Goal: Task Accomplishment & Management: Manage account settings

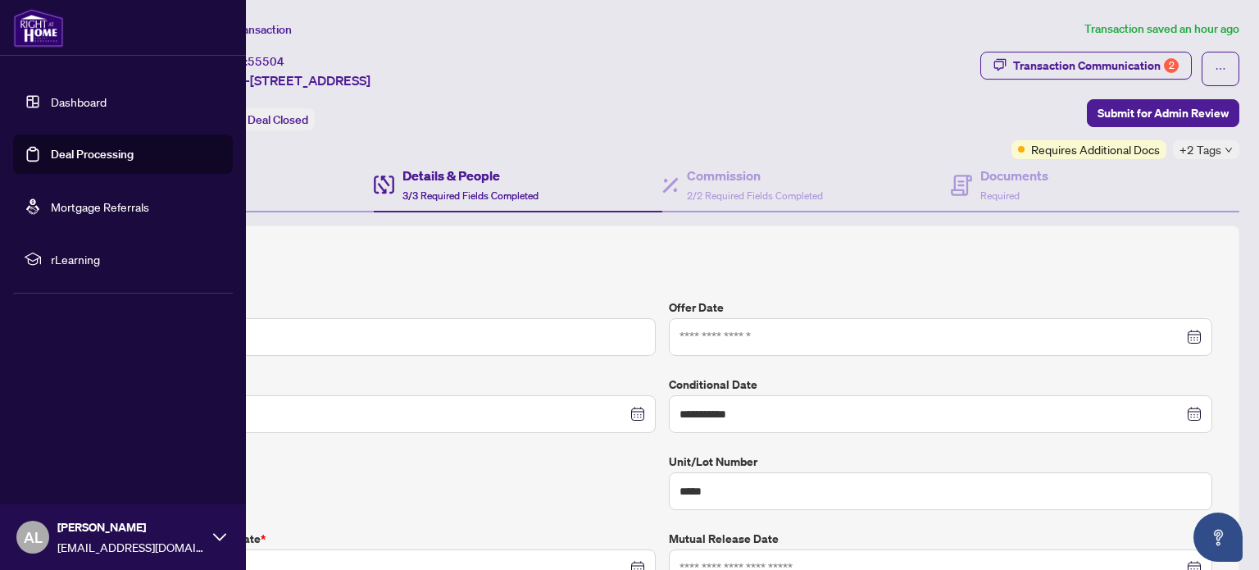
click at [40, 32] on img at bounding box center [38, 27] width 51 height 39
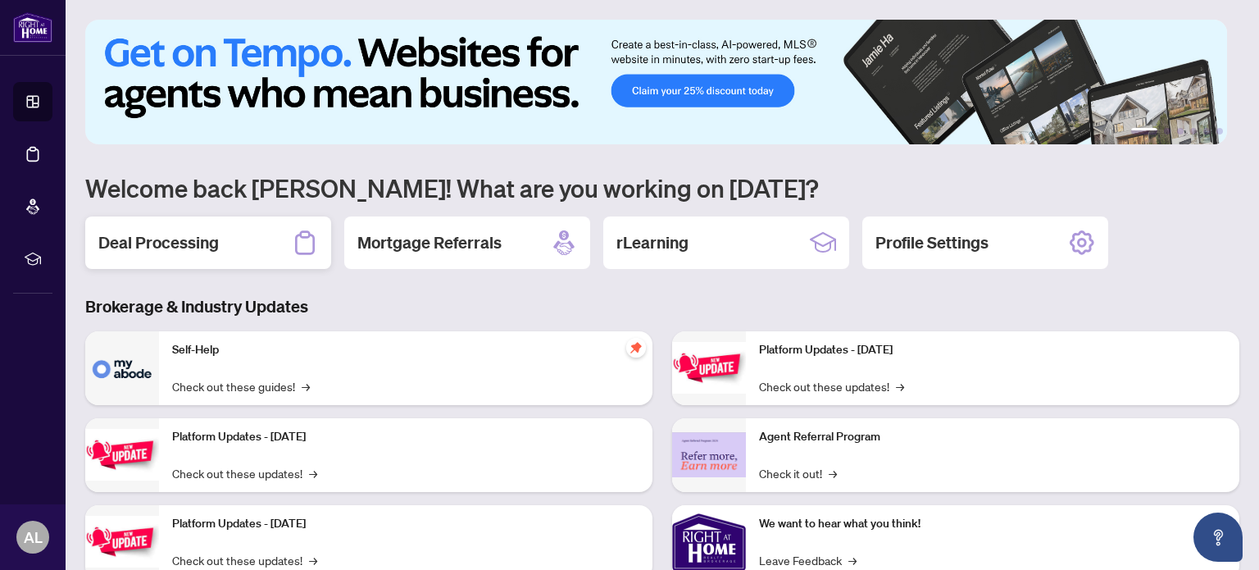
click at [210, 218] on div "Deal Processing" at bounding box center [208, 242] width 246 height 52
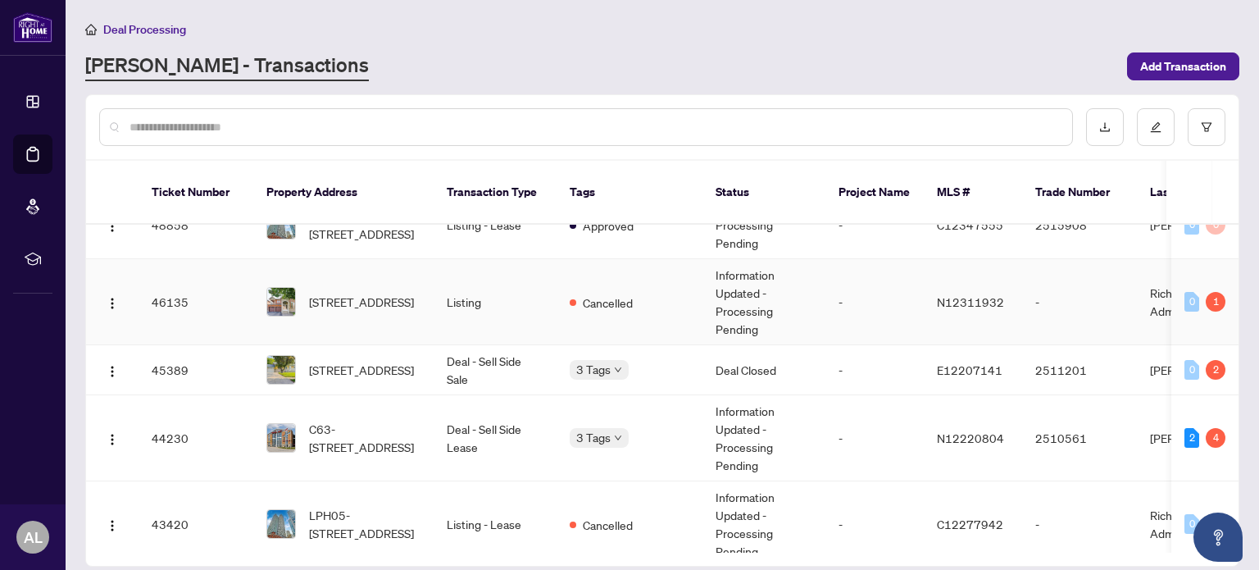
scroll to position [492, 0]
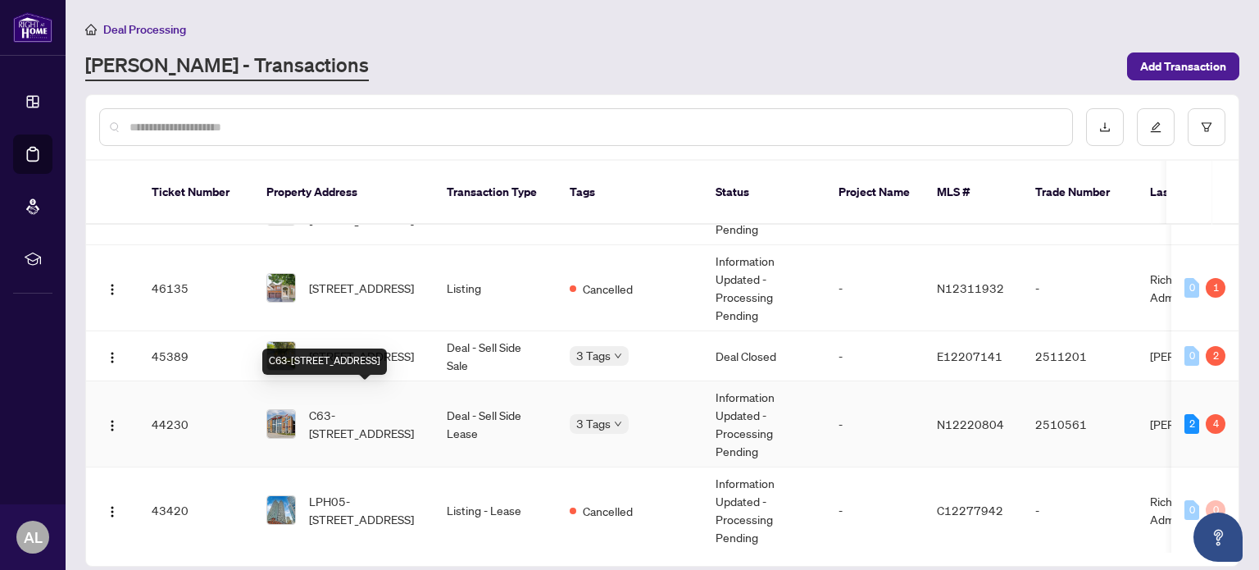
click at [370, 406] on span "C63-[STREET_ADDRESS]" at bounding box center [364, 424] width 111 height 36
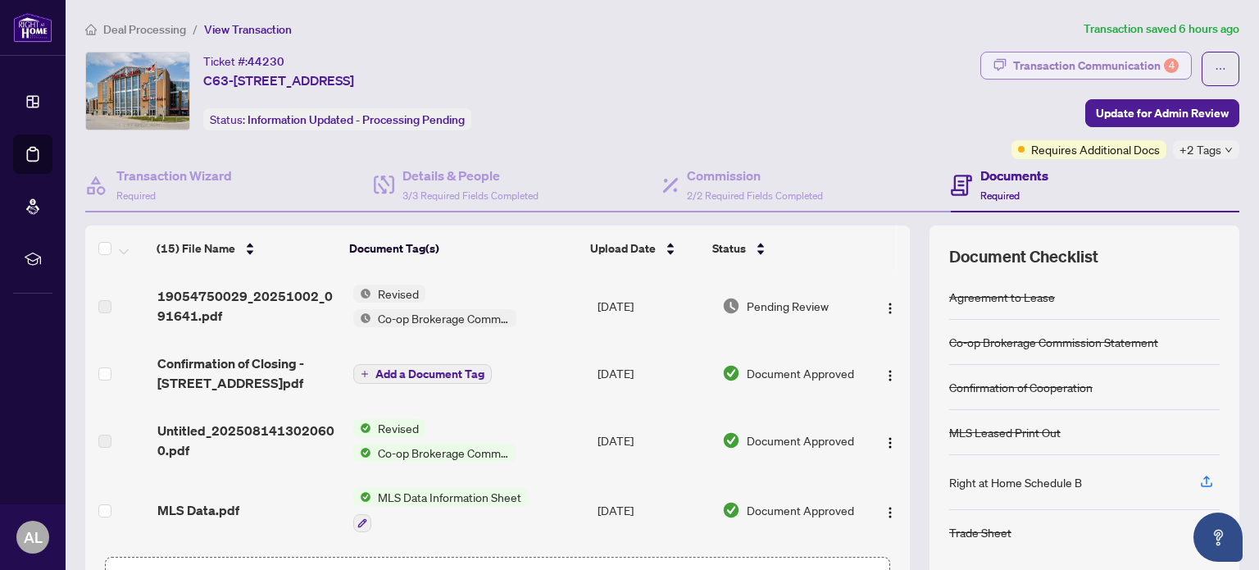
click at [1076, 68] on div "Transaction Communication 4" at bounding box center [1096, 65] width 166 height 26
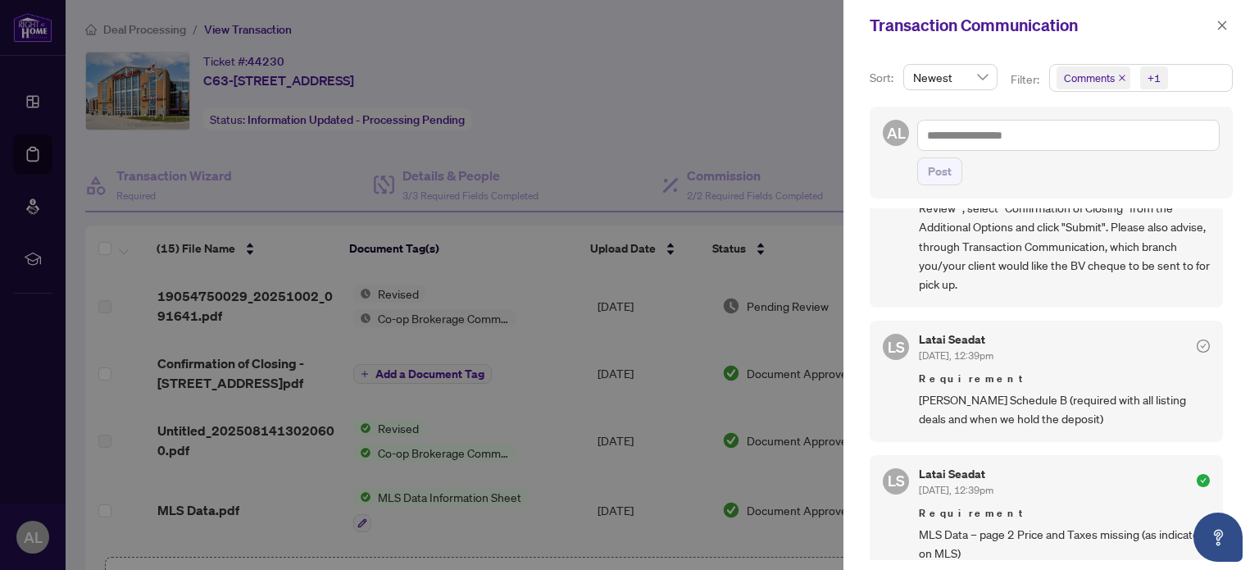
scroll to position [164, 0]
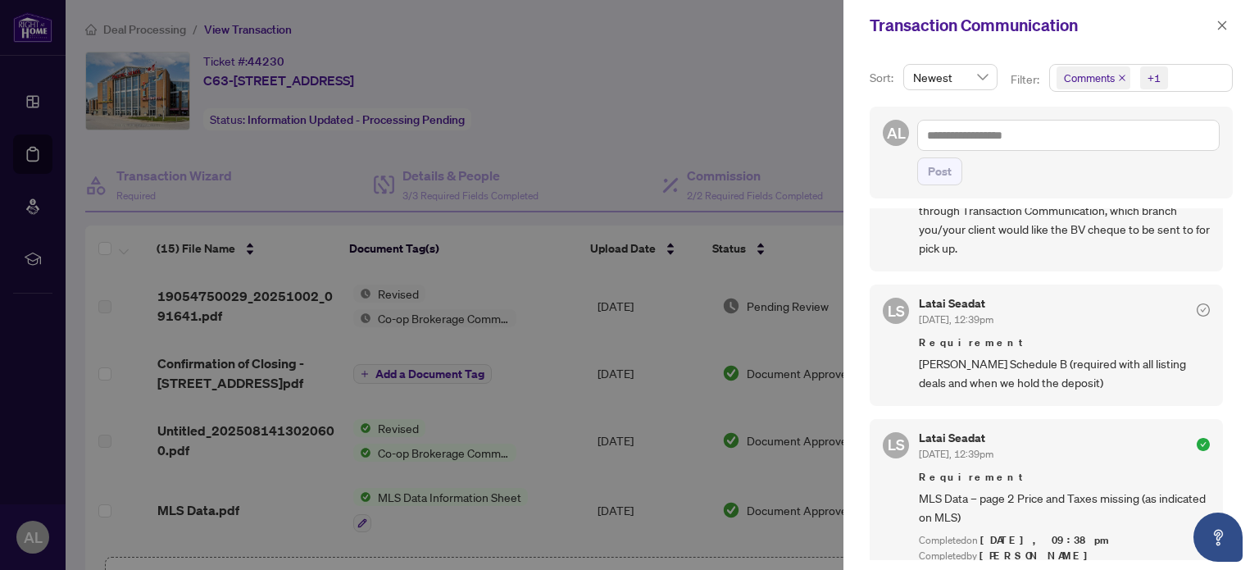
click at [737, 111] on div at bounding box center [629, 285] width 1259 height 570
click at [1217, 20] on icon "close" at bounding box center [1222, 25] width 11 height 11
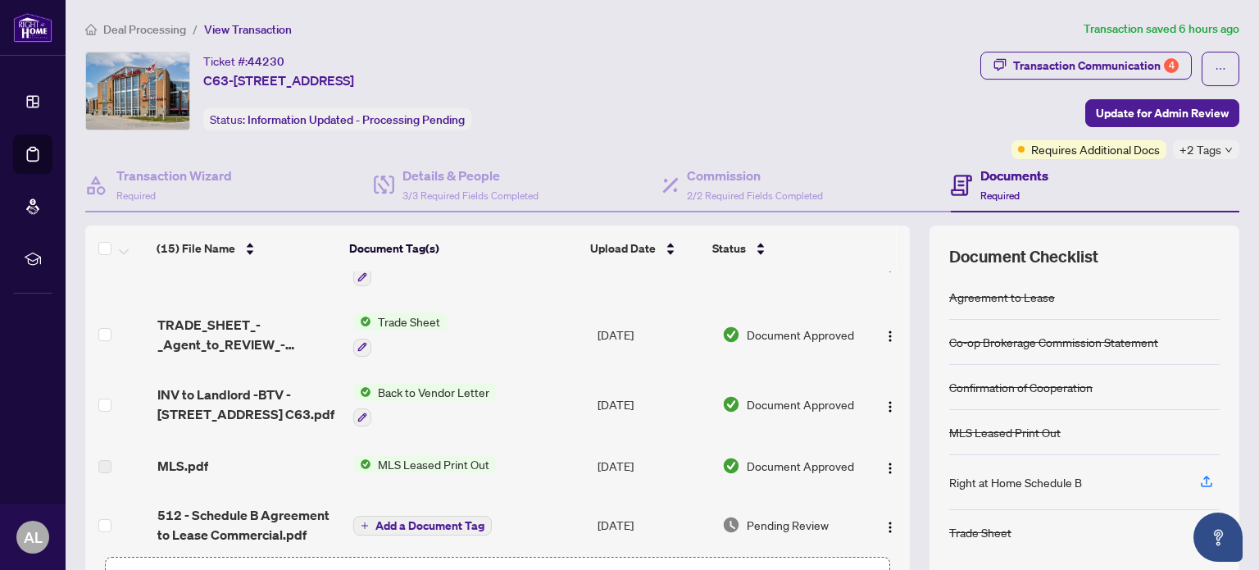
scroll to position [328, 0]
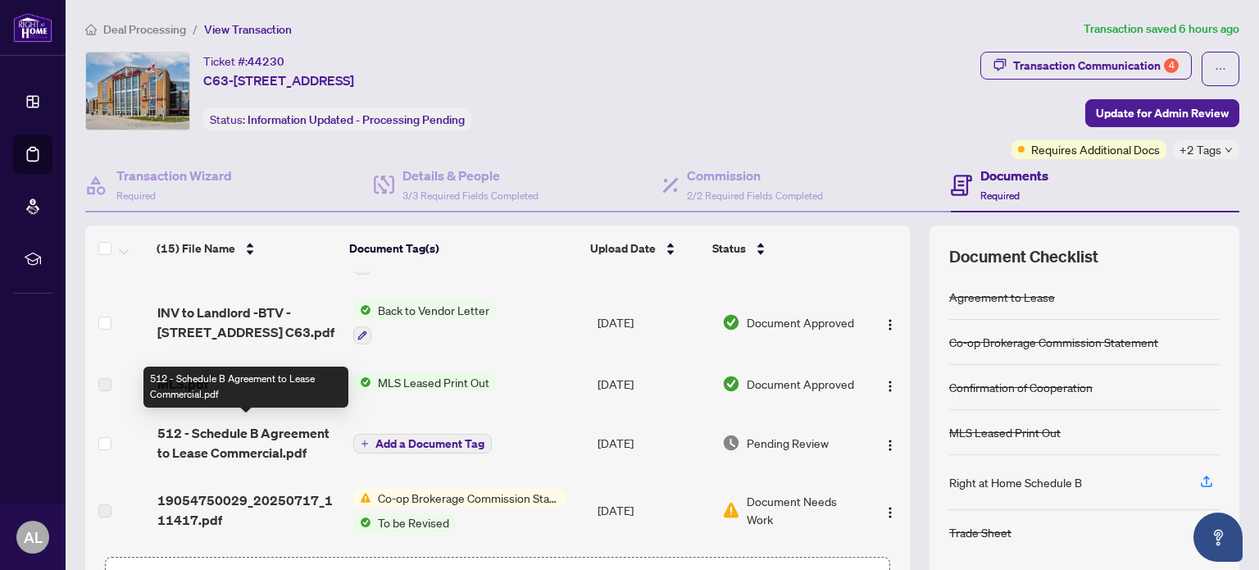
click at [221, 435] on span "512 - Schedule B Agreement to Lease Commercial.pdf" at bounding box center [248, 442] width 183 height 39
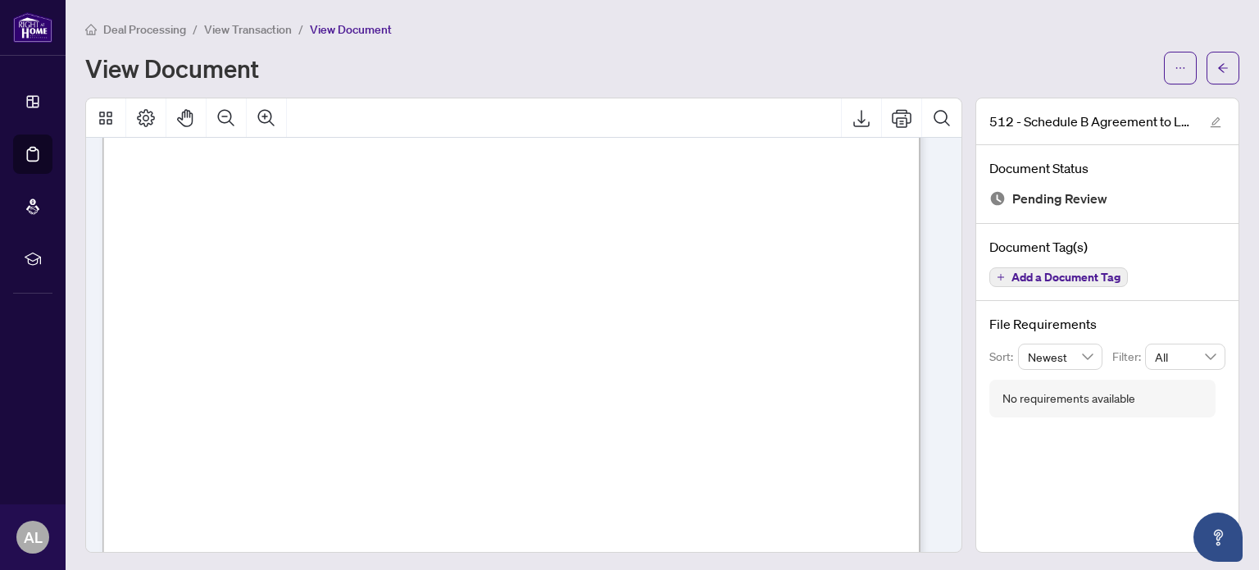
scroll to position [266, 0]
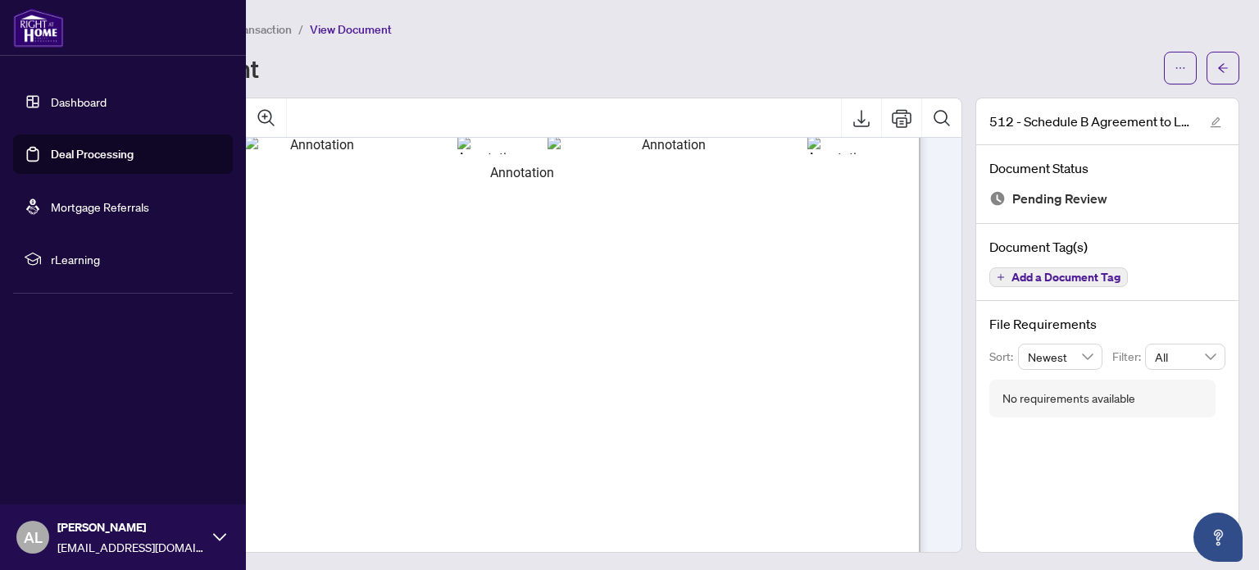
click at [23, 33] on img at bounding box center [38, 27] width 51 height 39
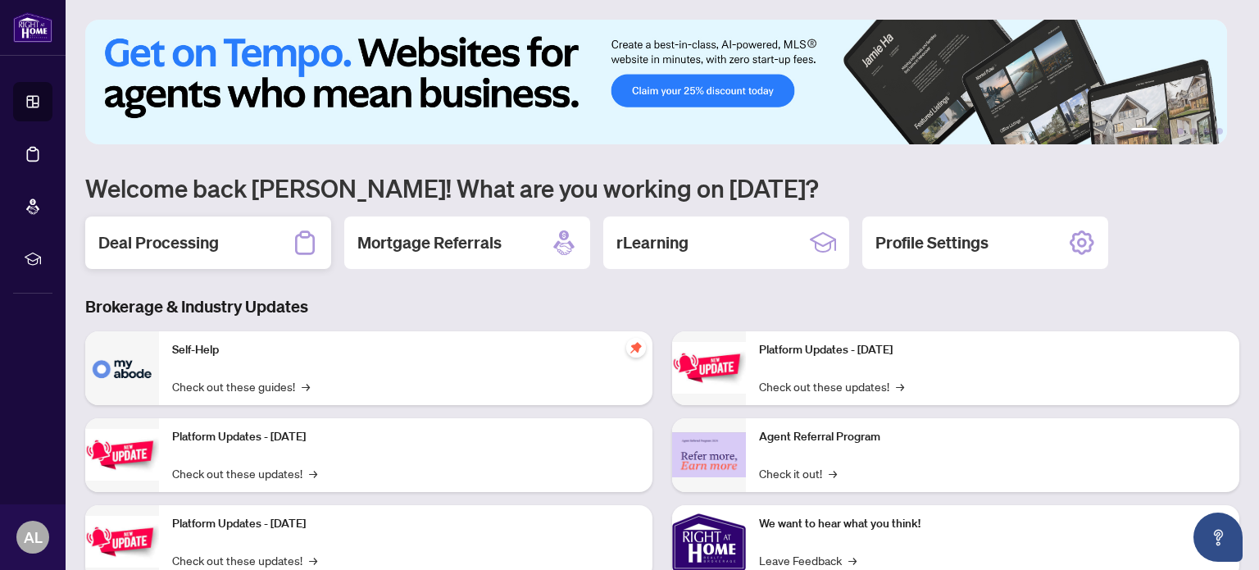
click at [226, 232] on div "Deal Processing" at bounding box center [208, 242] width 246 height 52
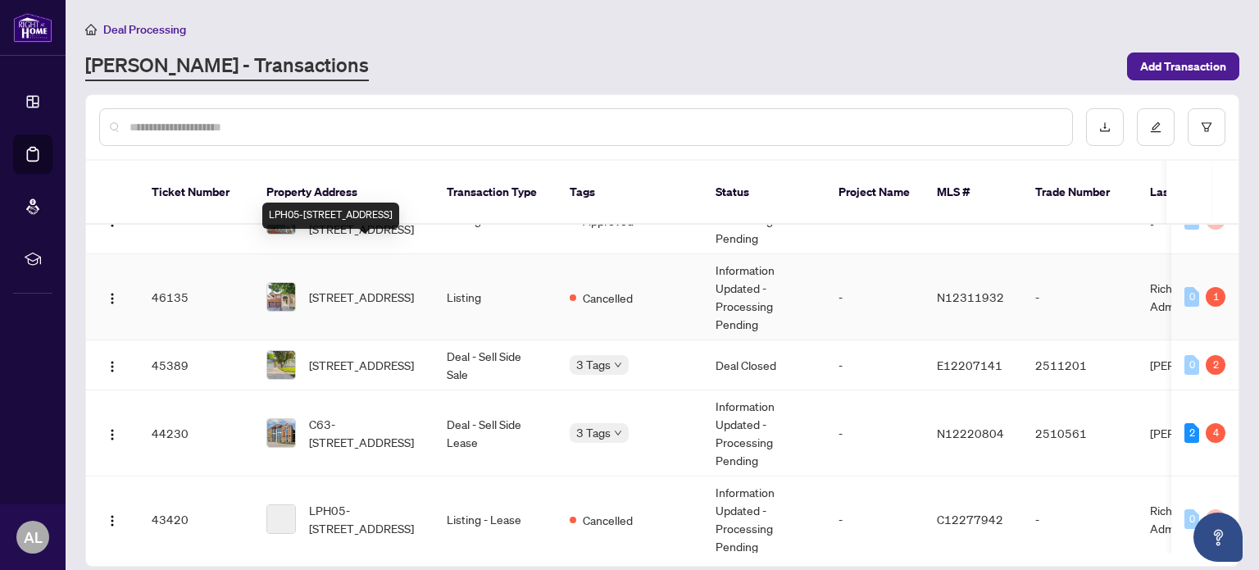
scroll to position [492, 0]
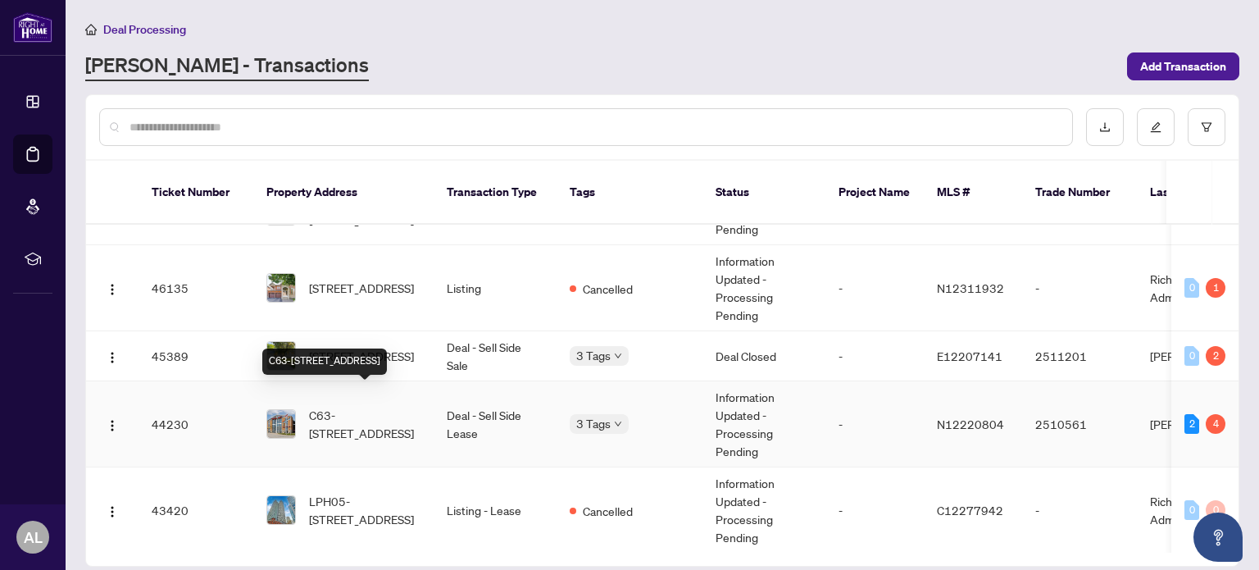
click at [366, 406] on span "C63-[STREET_ADDRESS]" at bounding box center [364, 424] width 111 height 36
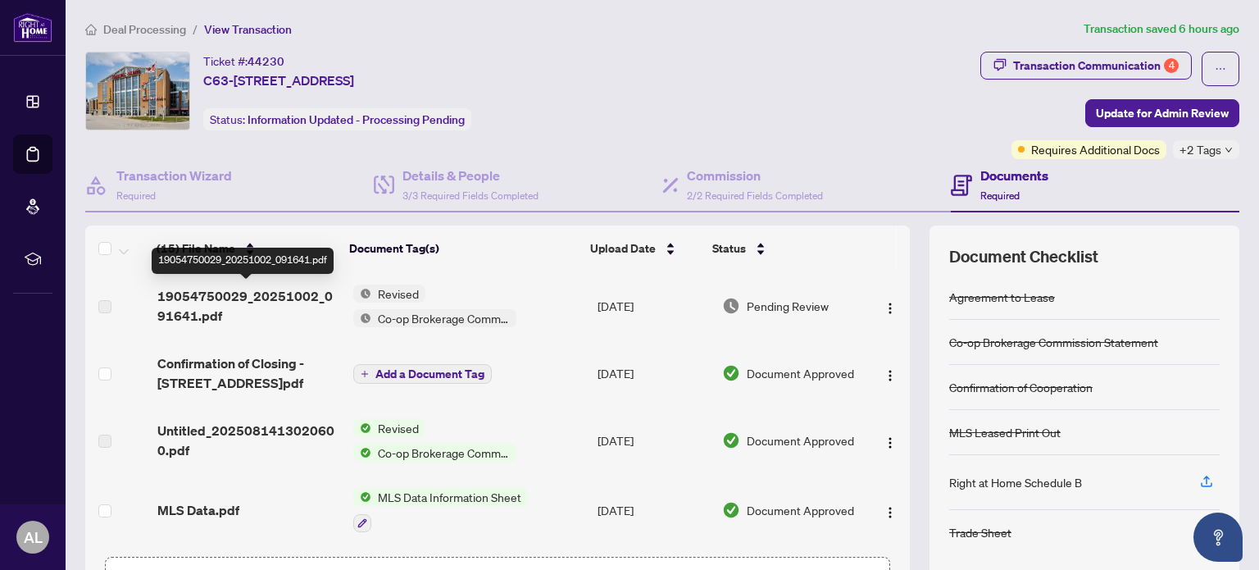
click at [221, 306] on span "19054750029_20251002_091641.pdf" at bounding box center [248, 305] width 183 height 39
click at [244, 312] on span "19054750029_20251002_091641.pdf" at bounding box center [248, 305] width 183 height 39
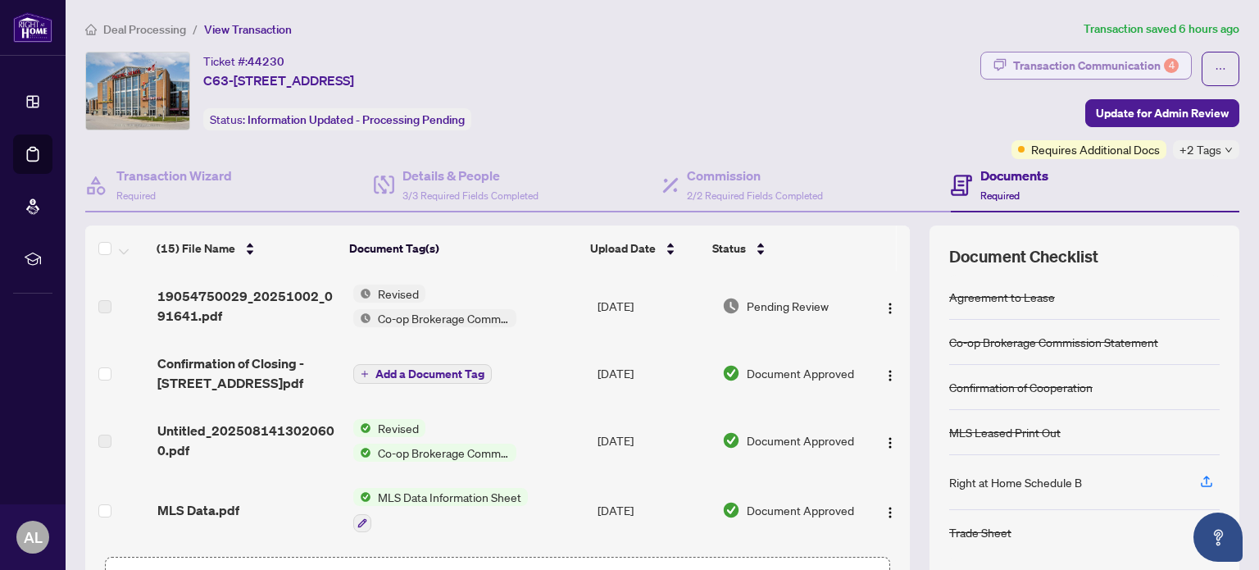
click at [1049, 68] on div "Transaction Communication 4" at bounding box center [1096, 65] width 166 height 26
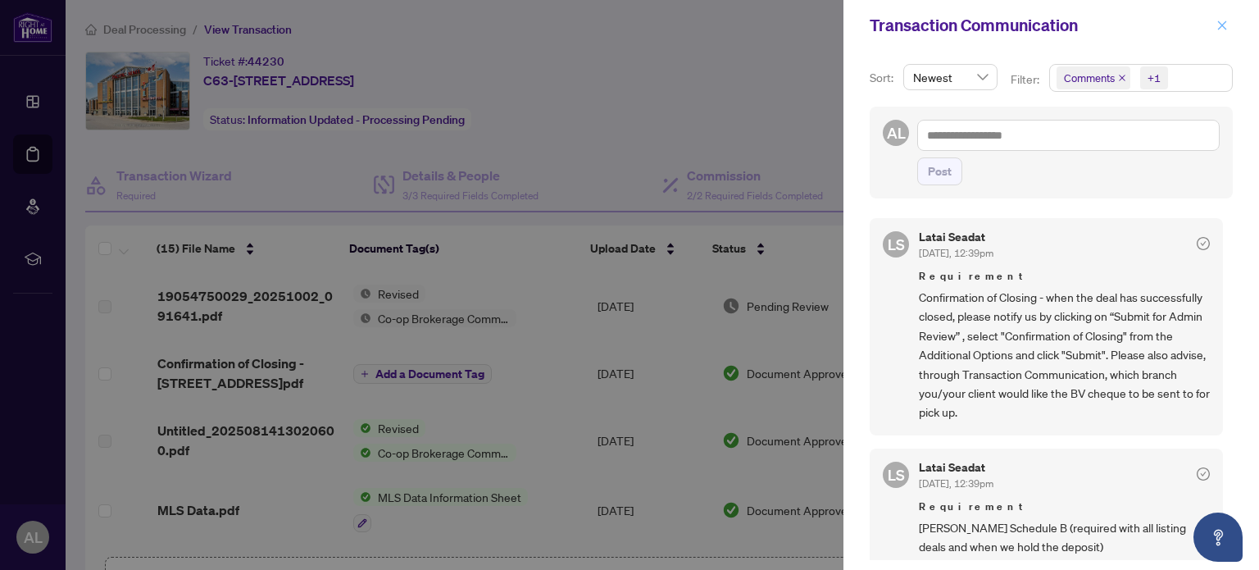
click at [1222, 25] on icon "close" at bounding box center [1222, 24] width 9 height 9
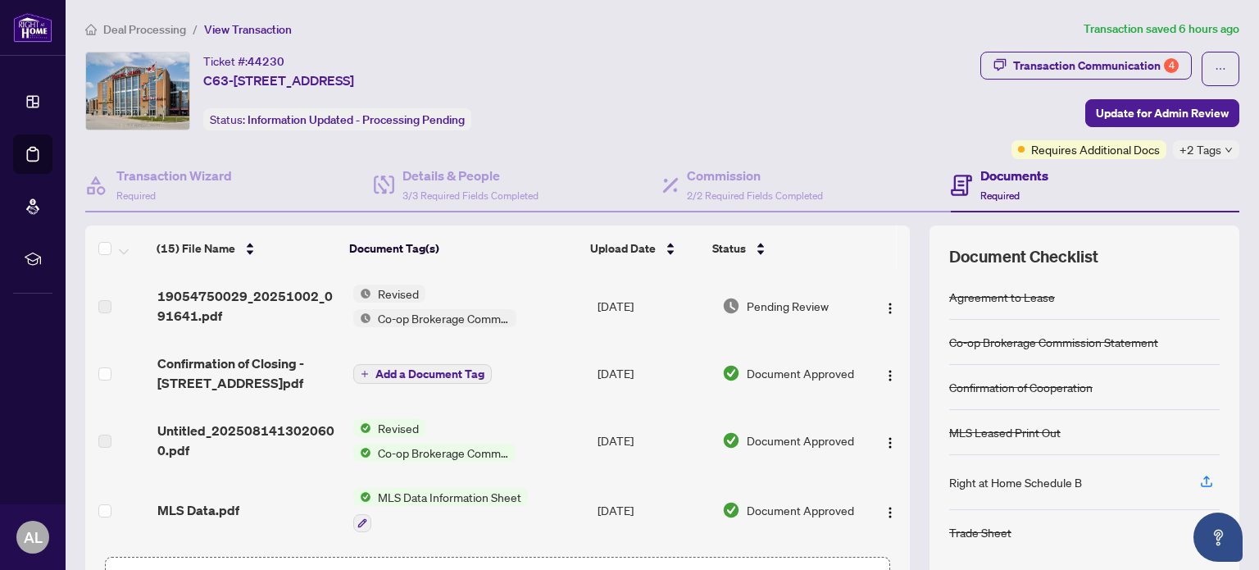
click at [384, 437] on div "Revised Co-op Brokerage Commission Statement" at bounding box center [438, 440] width 170 height 43
click at [297, 430] on span "Untitled_2025081413020600.pdf" at bounding box center [248, 440] width 183 height 39
click at [266, 299] on span "19054750029_20251002_091641.pdf" at bounding box center [248, 305] width 183 height 39
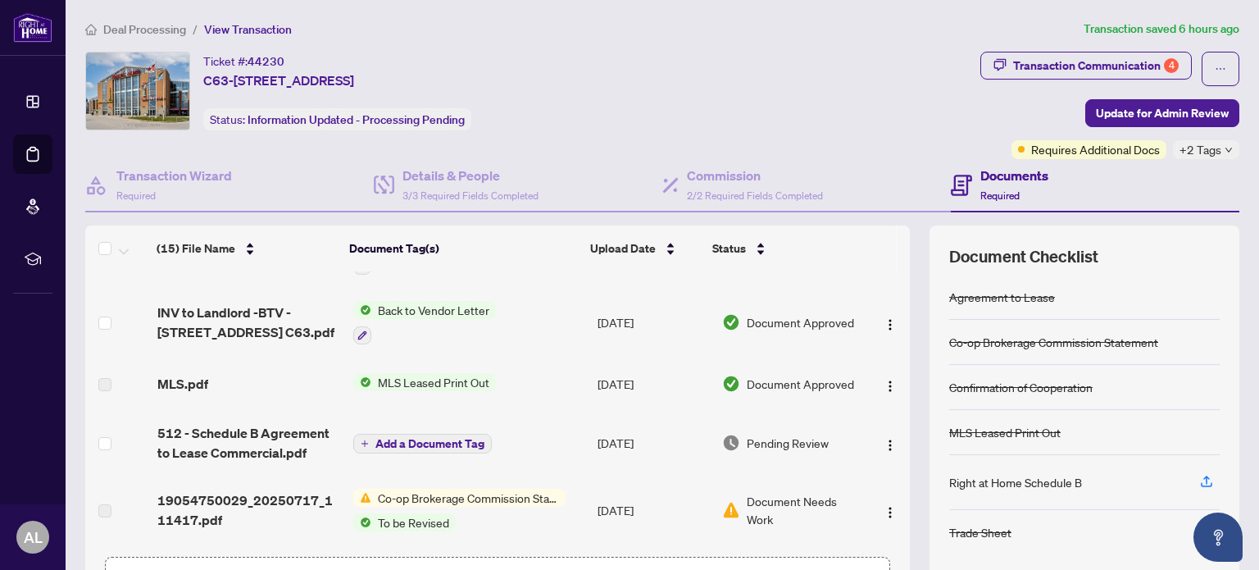
scroll to position [410, 0]
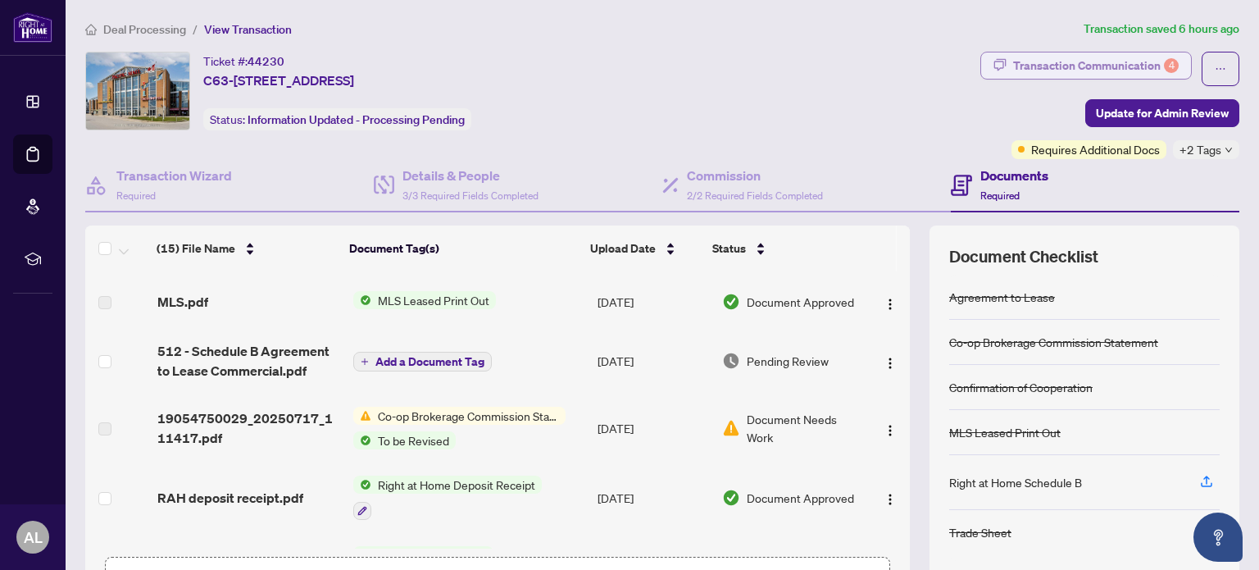
click at [1035, 61] on div "Transaction Communication 4" at bounding box center [1096, 65] width 166 height 26
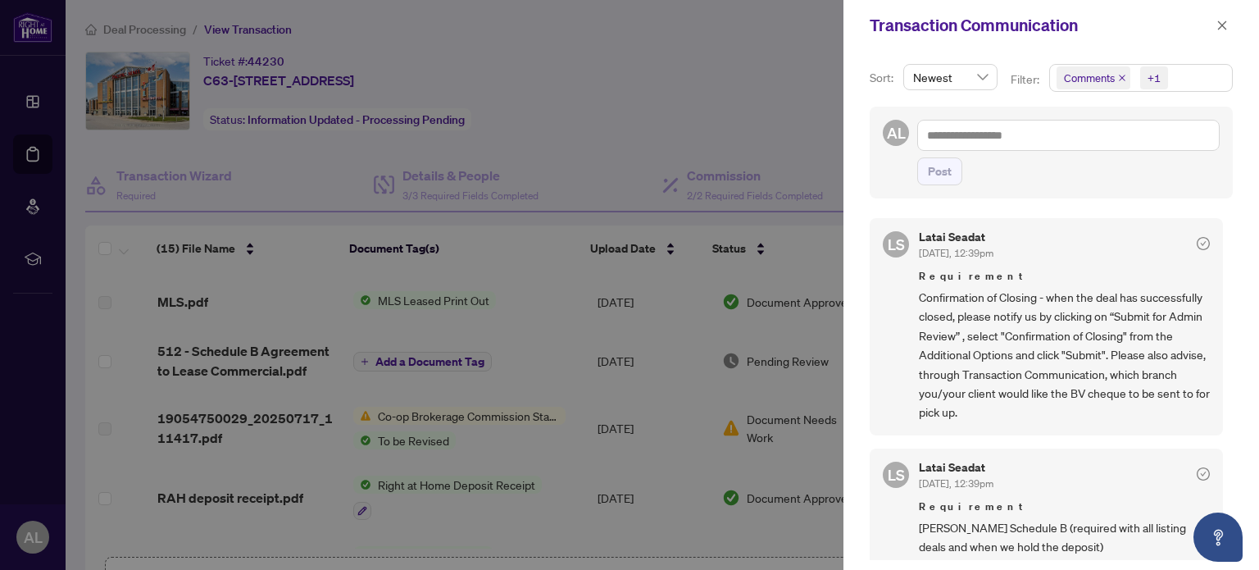
click at [229, 78] on div at bounding box center [629, 285] width 1259 height 570
drag, startPoint x: 203, startPoint y: 76, endPoint x: 294, endPoint y: 80, distance: 90.3
click at [294, 80] on div at bounding box center [629, 285] width 1259 height 570
click at [1217, 25] on icon "close" at bounding box center [1222, 25] width 11 height 11
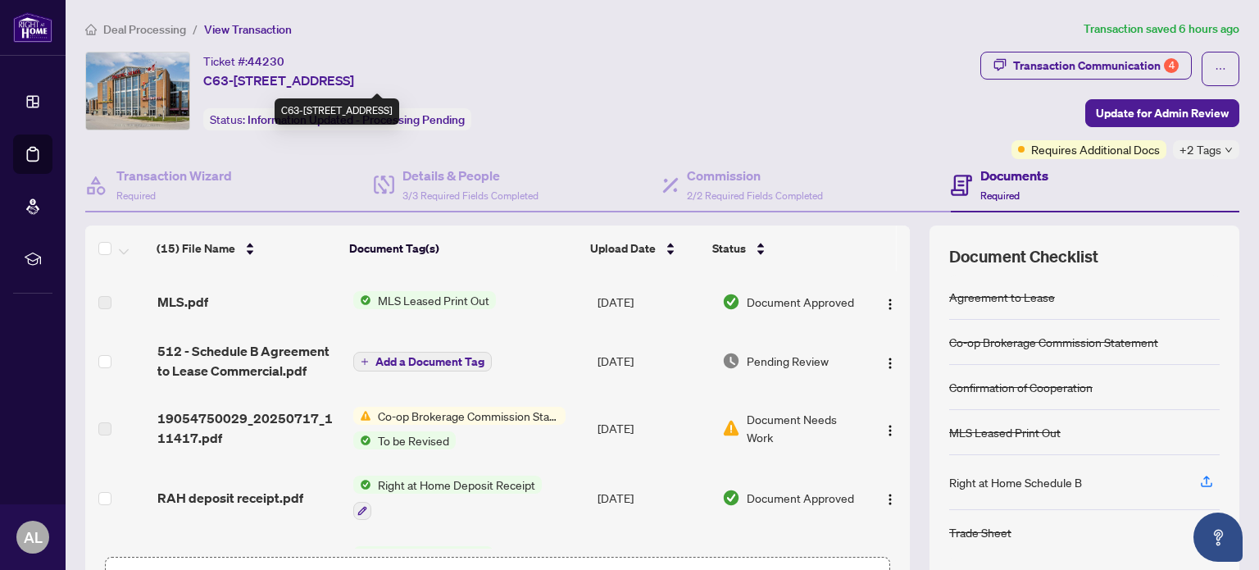
drag, startPoint x: 203, startPoint y: 75, endPoint x: 341, endPoint y: 84, distance: 138.1
click at [341, 84] on span "C63-[STREET_ADDRESS]" at bounding box center [278, 81] width 151 height 20
copy span "C63-[STREET_ADDRESS]"
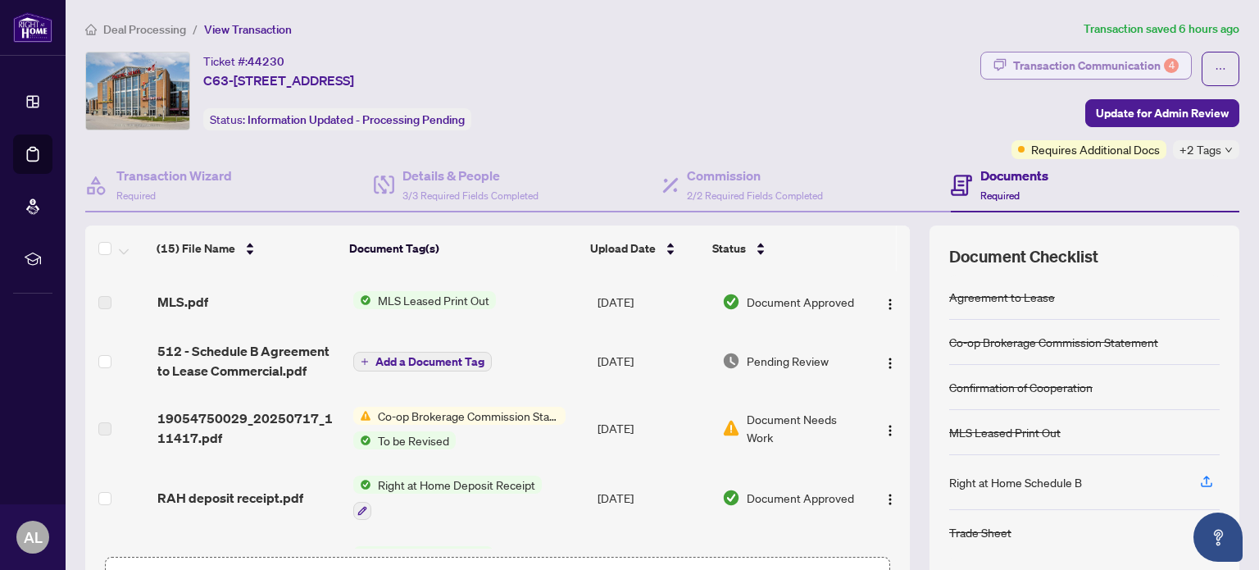
click at [1030, 65] on div "Transaction Communication 4" at bounding box center [1096, 65] width 166 height 26
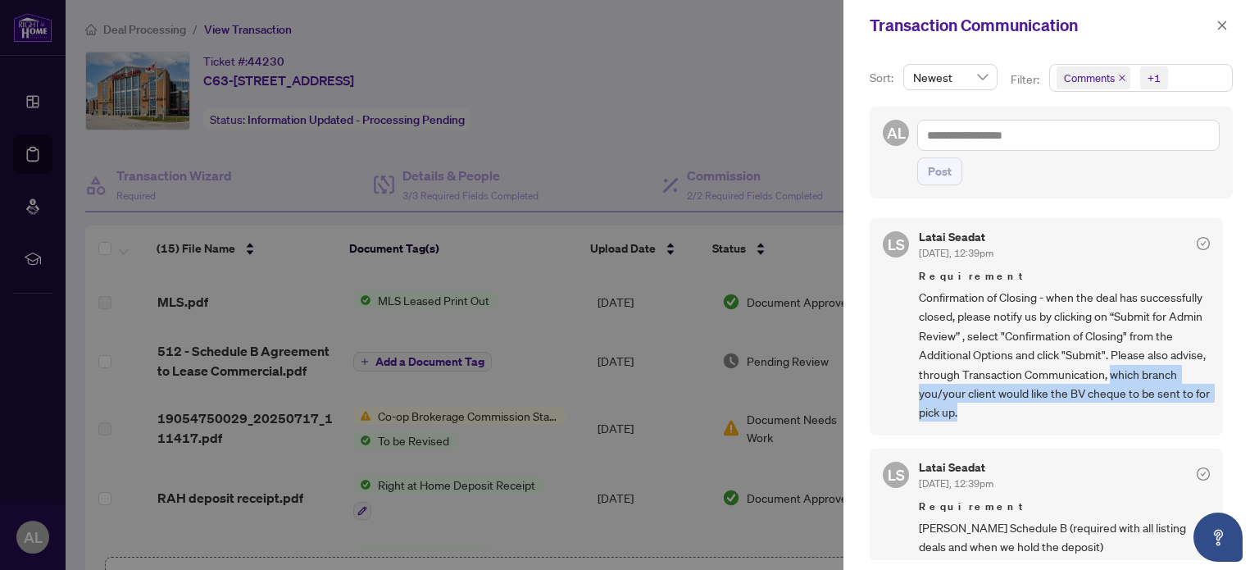
drag, startPoint x: 1006, startPoint y: 388, endPoint x: 1164, endPoint y: 416, distance: 160.7
click at [1164, 416] on span "Confirmation of Closing - when the deal has successfully closed, please notify …" at bounding box center [1064, 355] width 291 height 134
copy span "which branch you/your client would like the BV cheque to be sent to for pick up."
